Goal: Navigation & Orientation: Find specific page/section

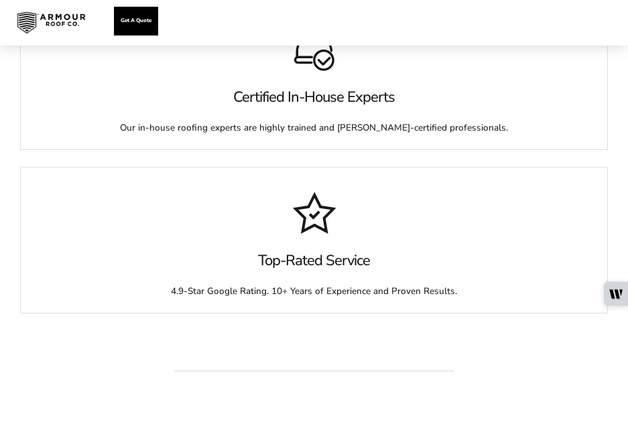
click at [595, 25] on div at bounding box center [602, 22] width 16 height 13
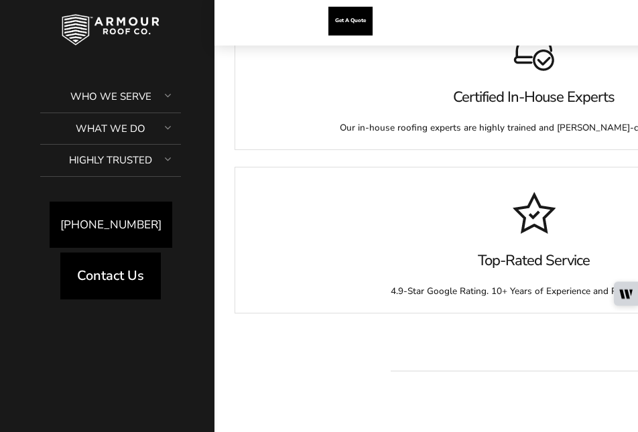
click at [379, 331] on div at bounding box center [534, 372] width 638 height 82
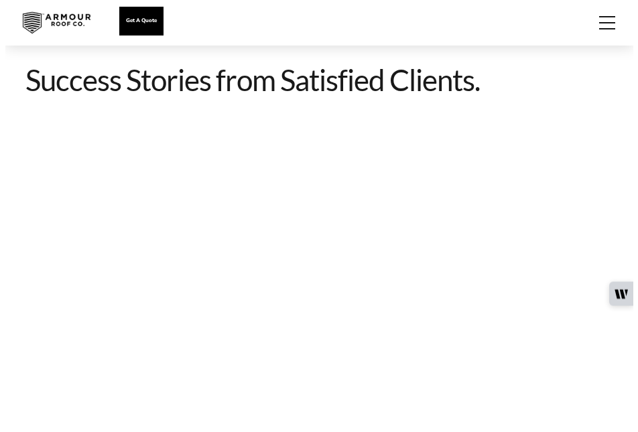
scroll to position [2279, 0]
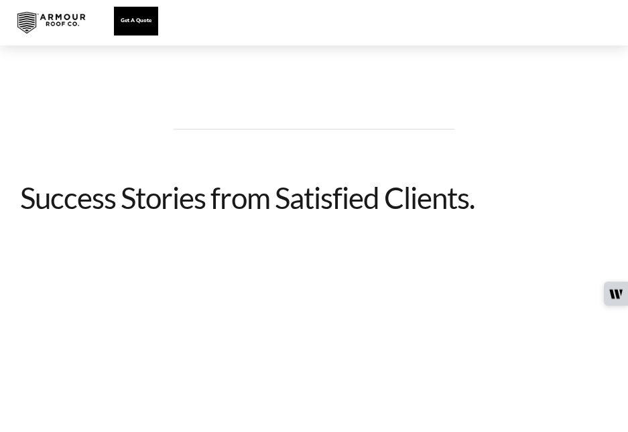
click at [603, 21] on div at bounding box center [602, 22] width 16 height 13
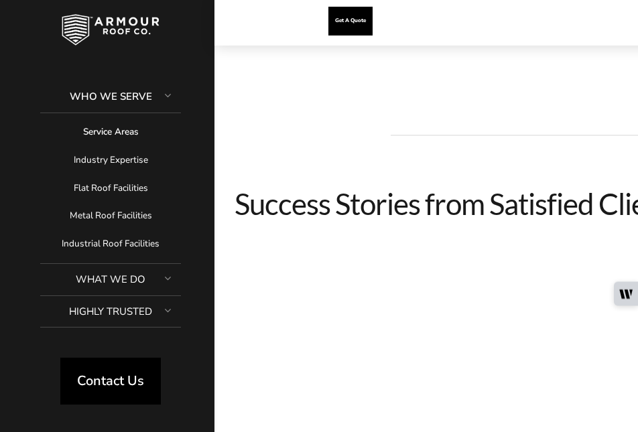
click at [109, 286] on link "What We Do" at bounding box center [110, 280] width 141 height 32
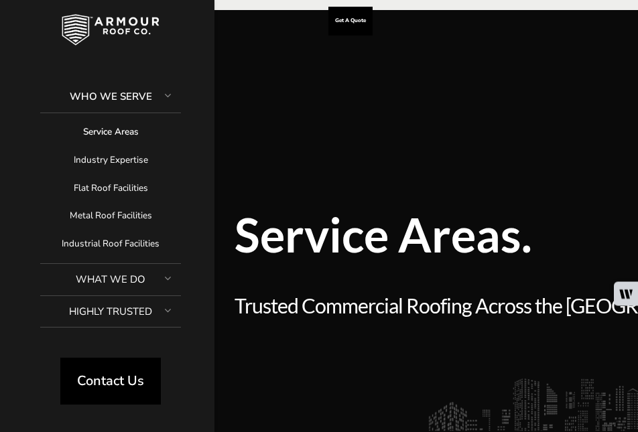
click at [157, 316] on div at bounding box center [167, 311] width 27 height 37
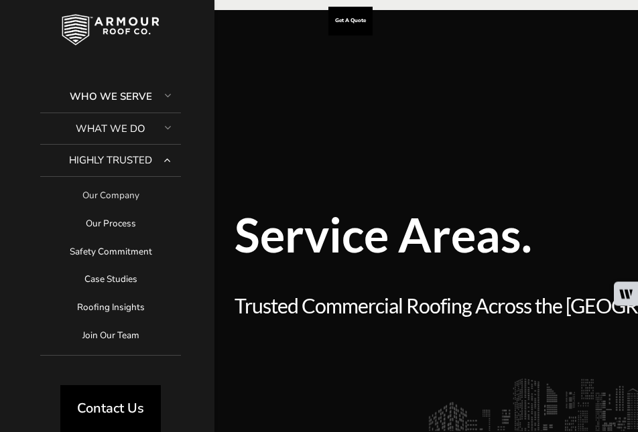
click at [105, 189] on link "Our Company" at bounding box center [110, 196] width 141 height 28
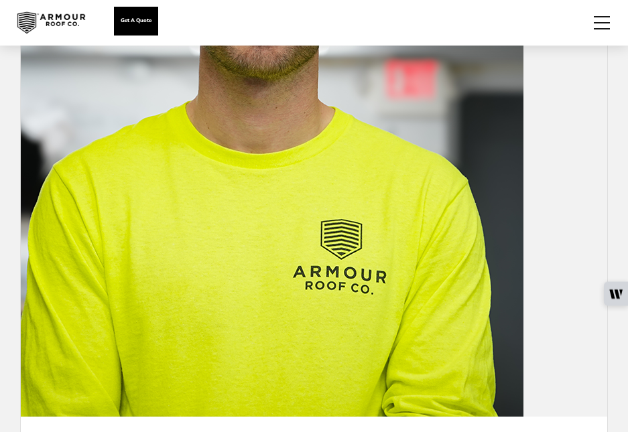
scroll to position [4492, 0]
